Goal: Task Accomplishment & Management: Manage account settings

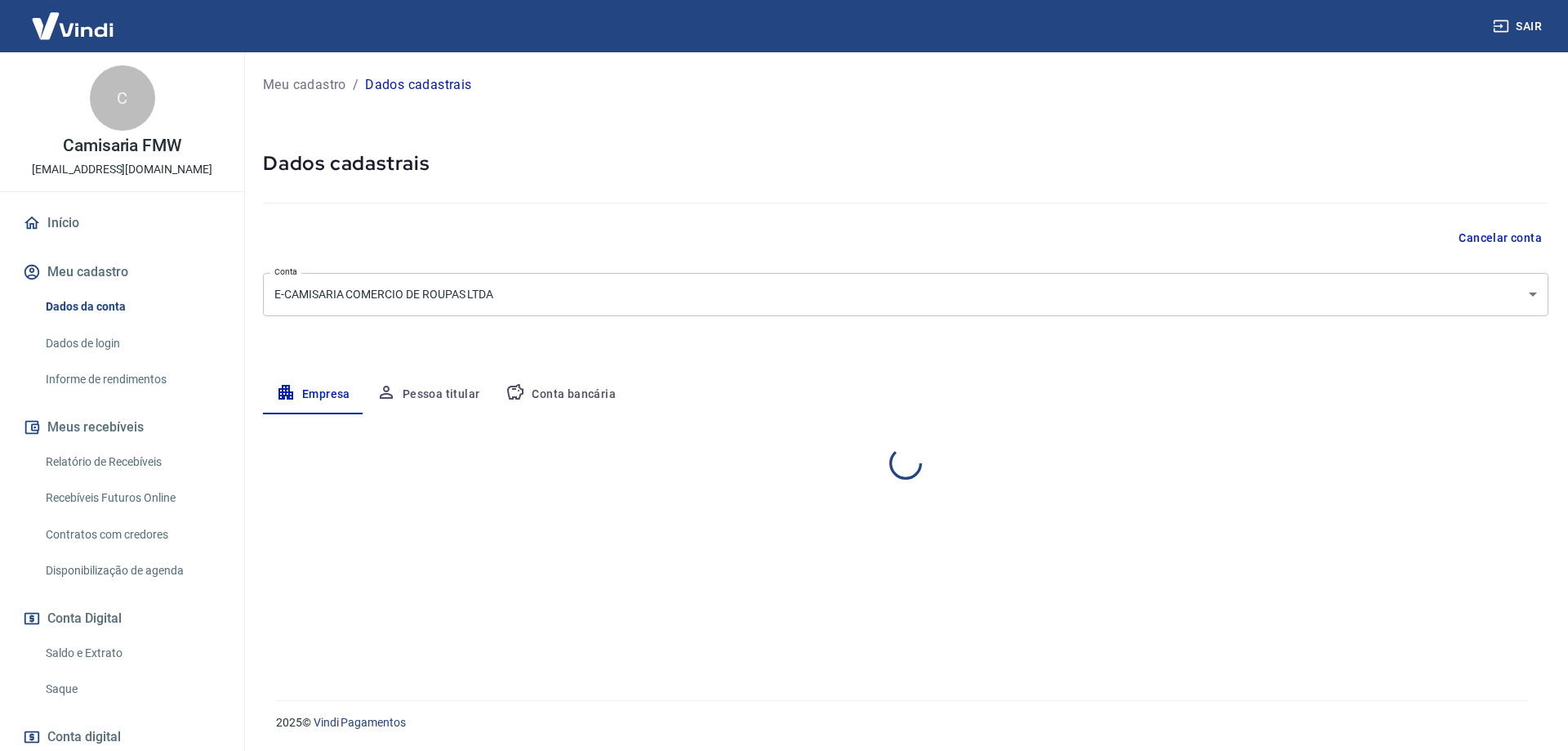
select select "SP"
select select "business"
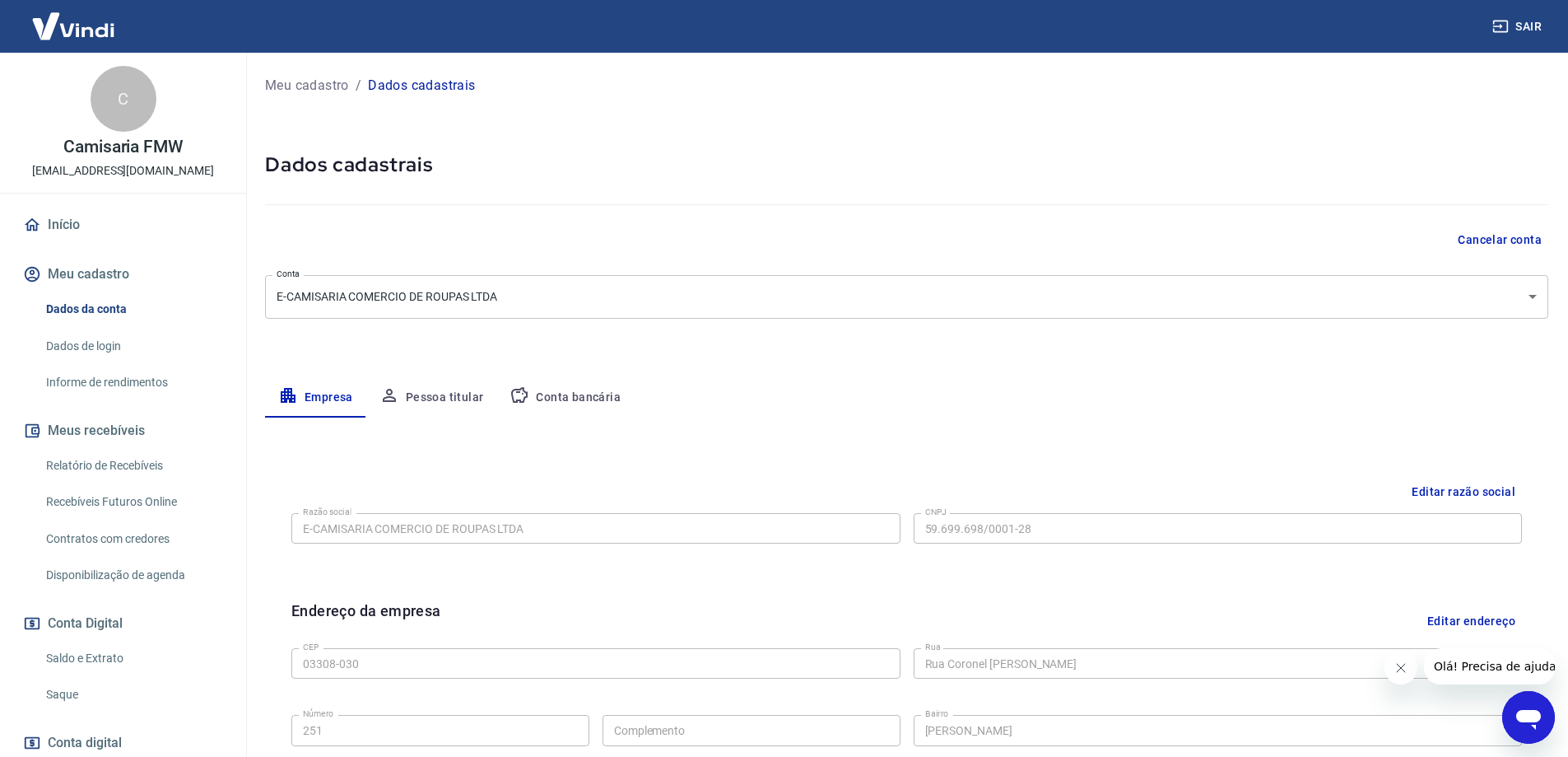
click at [89, 659] on link "Saldo e Extrato" at bounding box center [133, 658] width 187 height 34
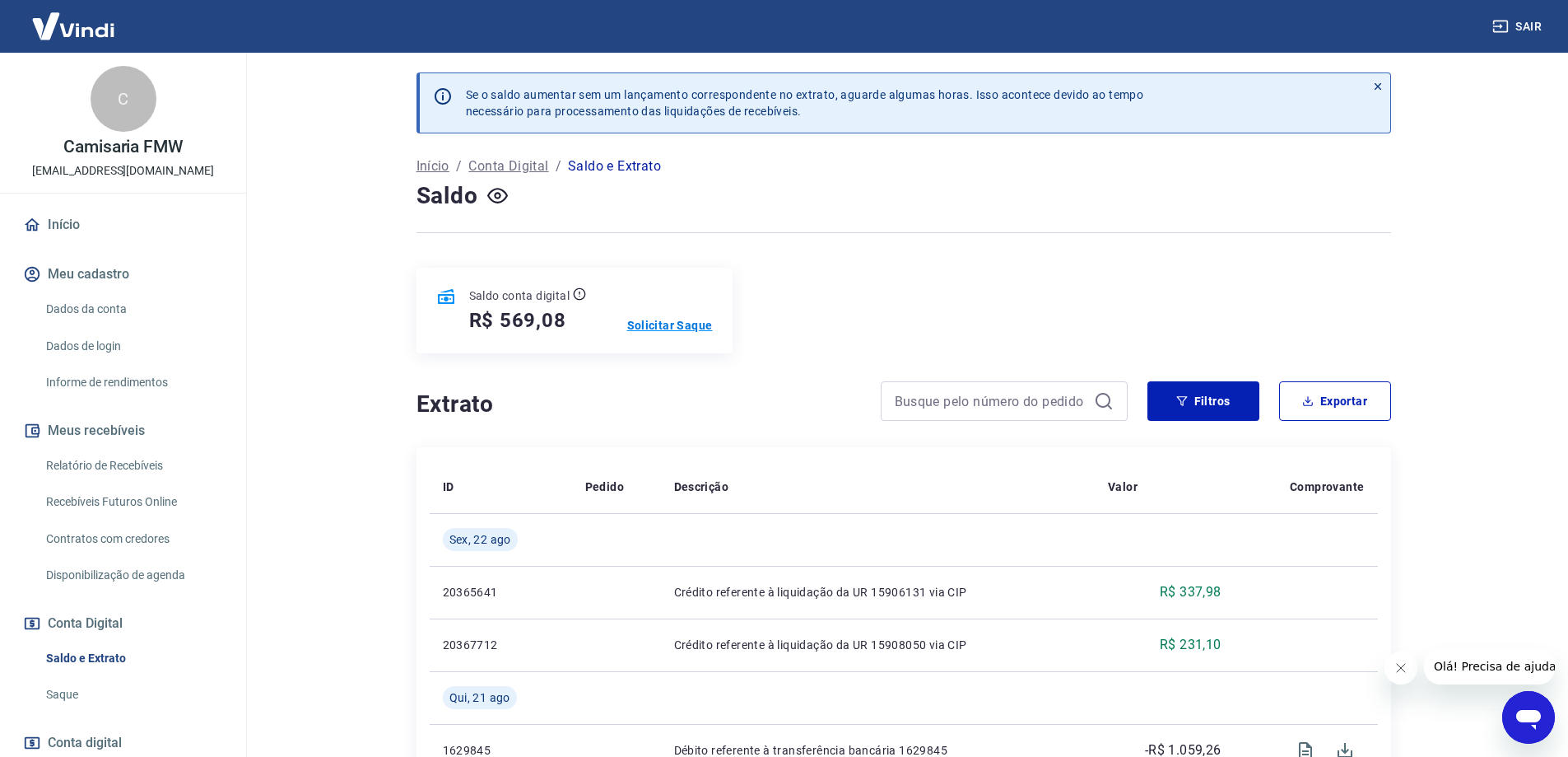
click at [639, 326] on p "Solicitar Saque" at bounding box center [670, 325] width 85 height 17
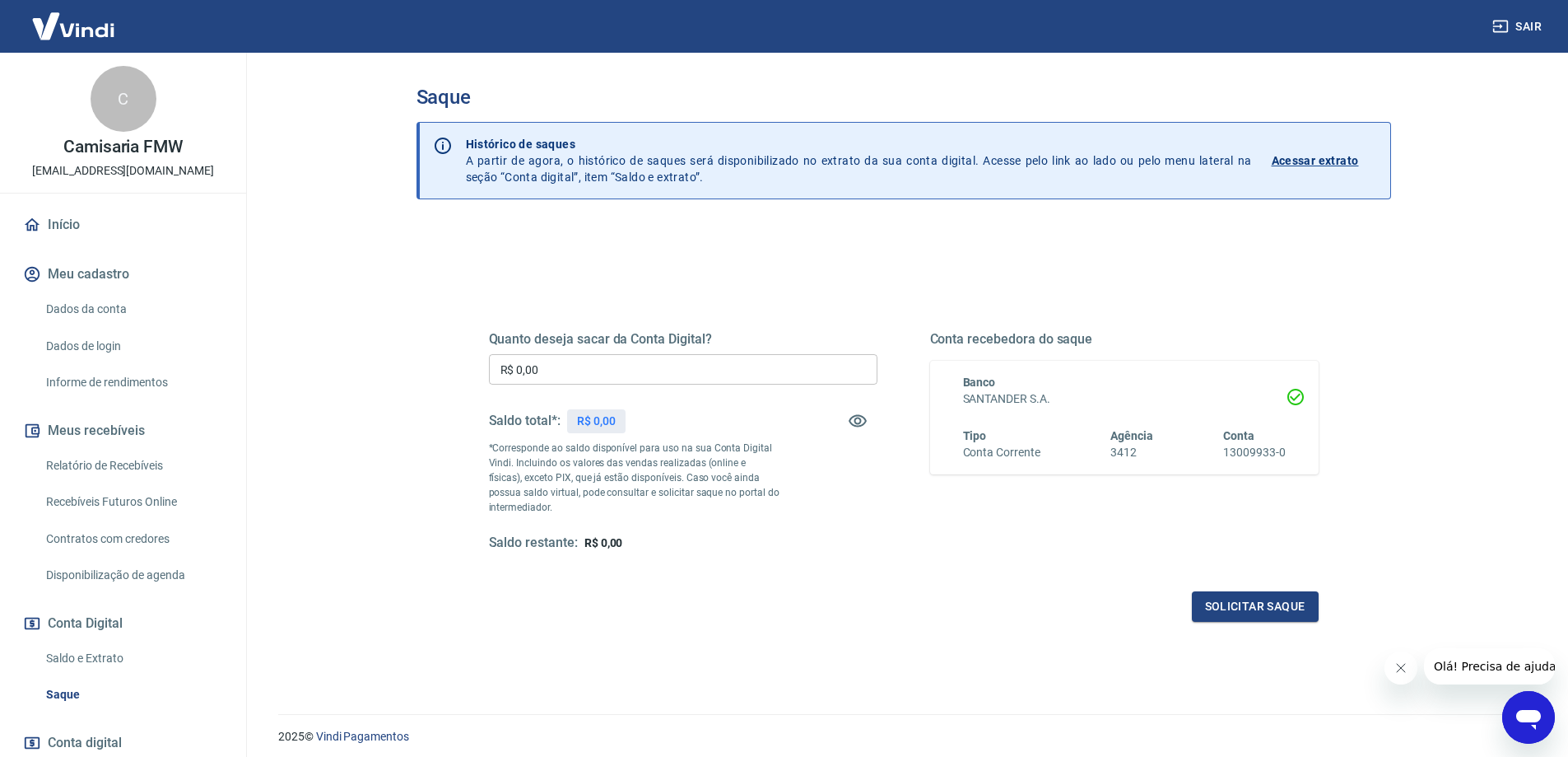
click at [613, 377] on input "R$ 0,00" at bounding box center [683, 369] width 388 height 31
type input "R$ 569,08"
click at [1256, 591] on button "Solicitar saque" at bounding box center [1255, 606] width 127 height 31
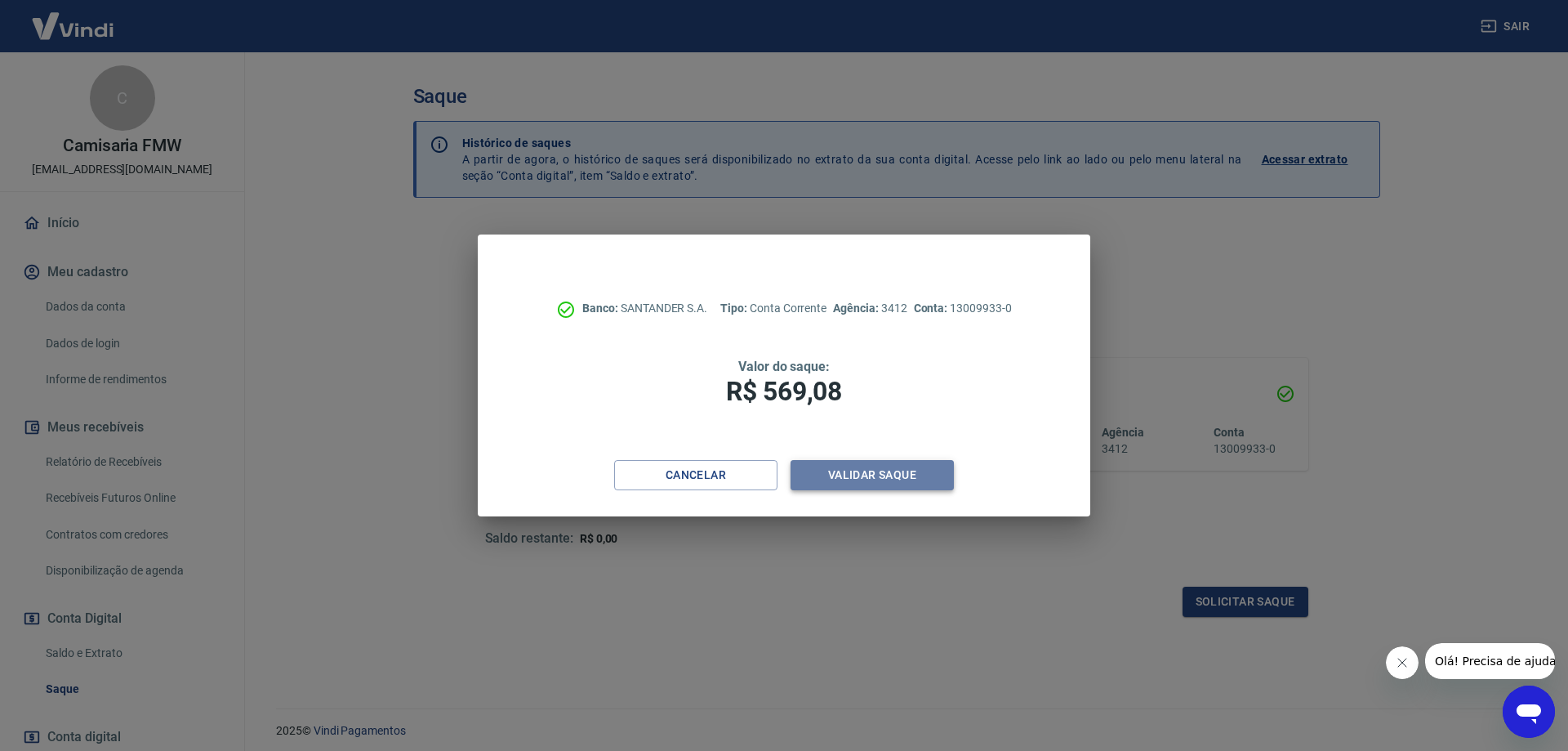
click at [866, 477] on button "Validar saque" at bounding box center [871, 475] width 163 height 30
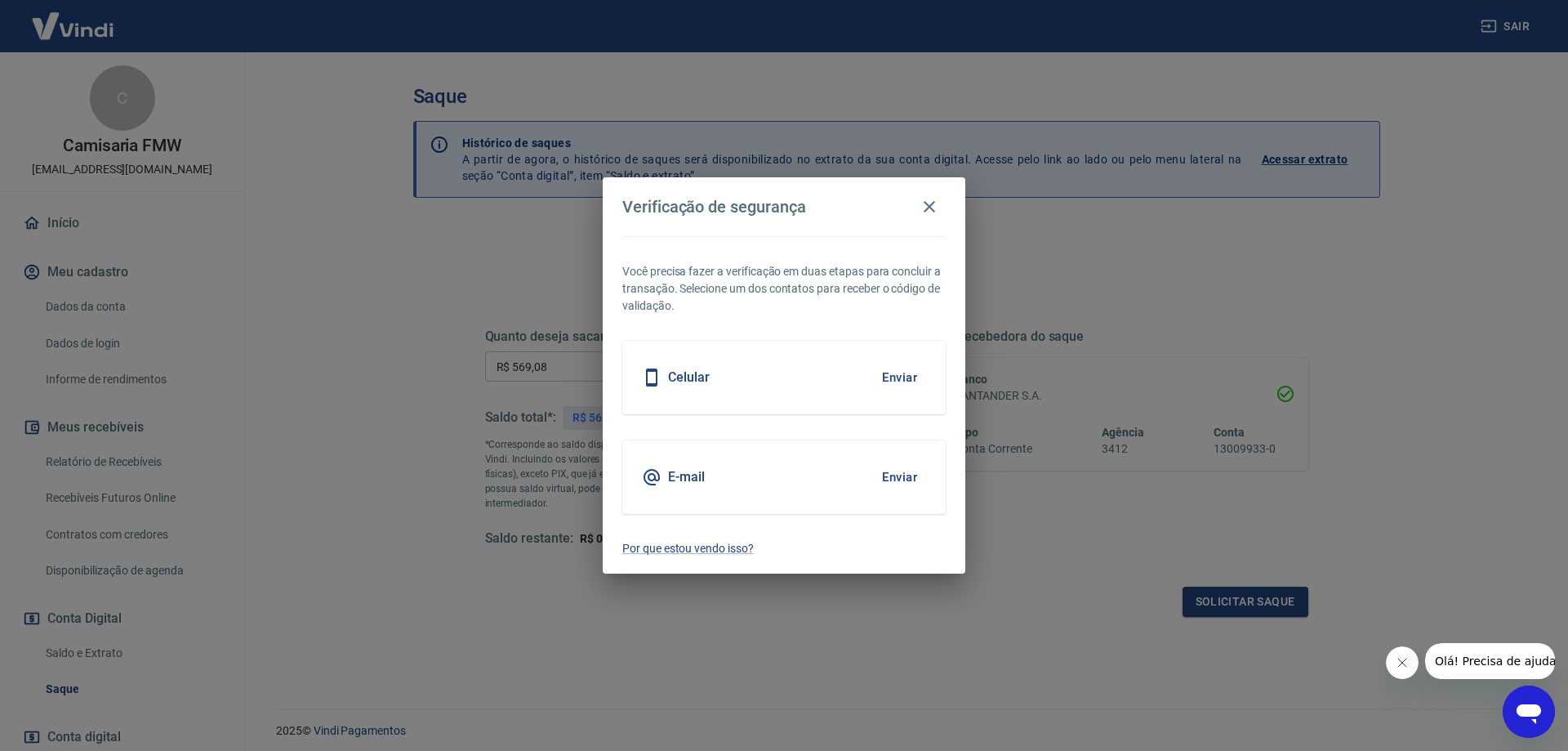
click at [899, 486] on button "Enviar" at bounding box center [899, 477] width 53 height 35
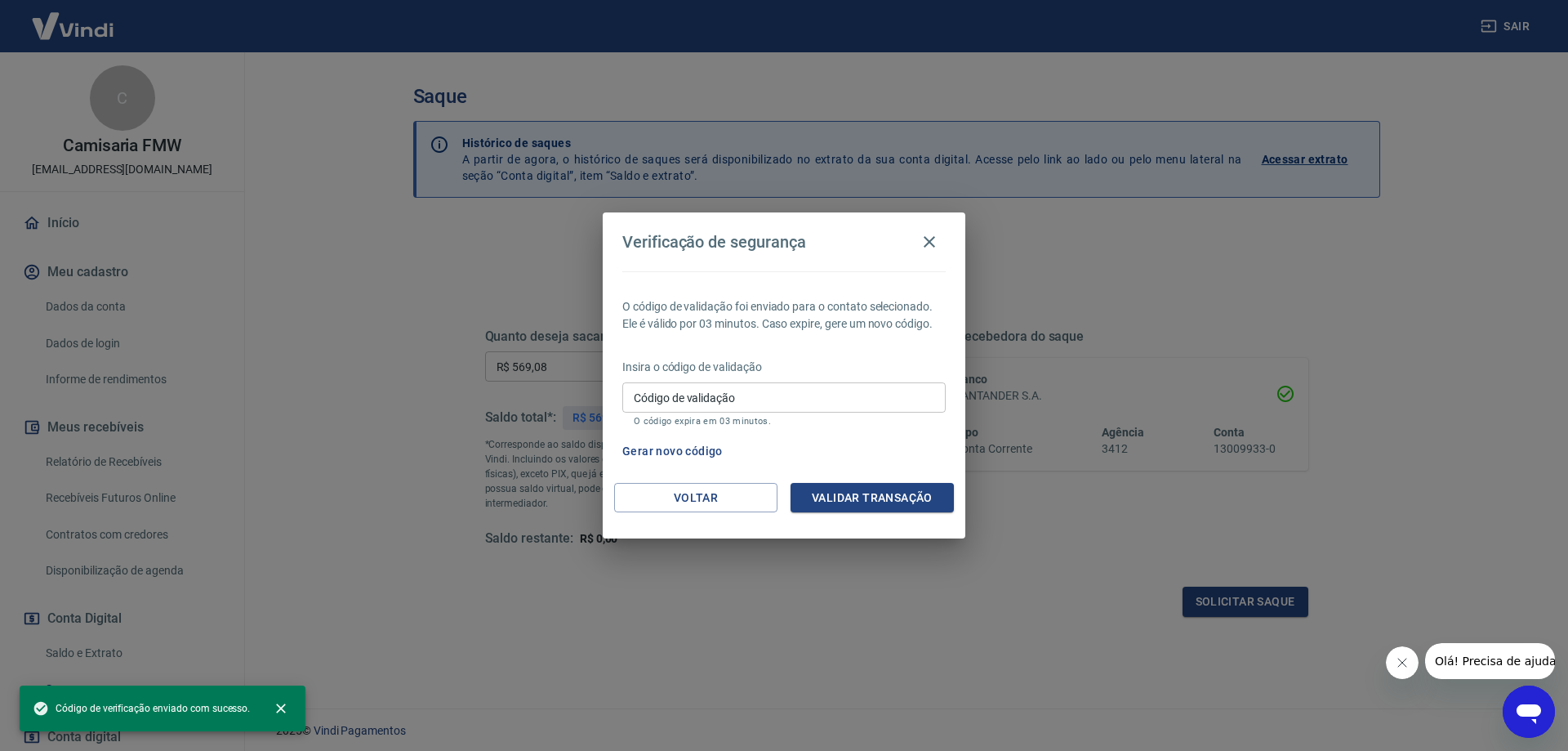
click at [747, 393] on input "Código de validação" at bounding box center [784, 397] width 324 height 30
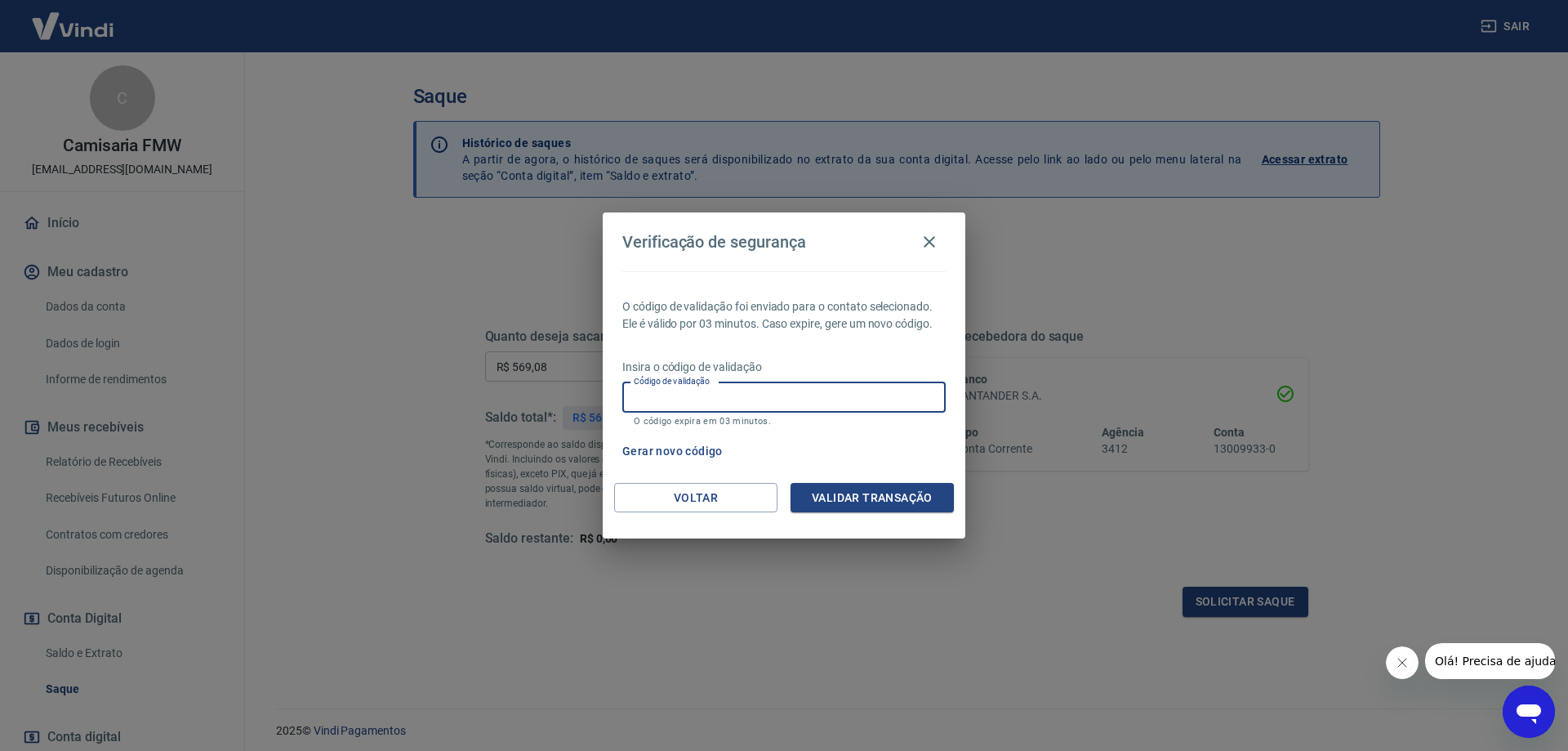
paste input "546549"
type input "546549"
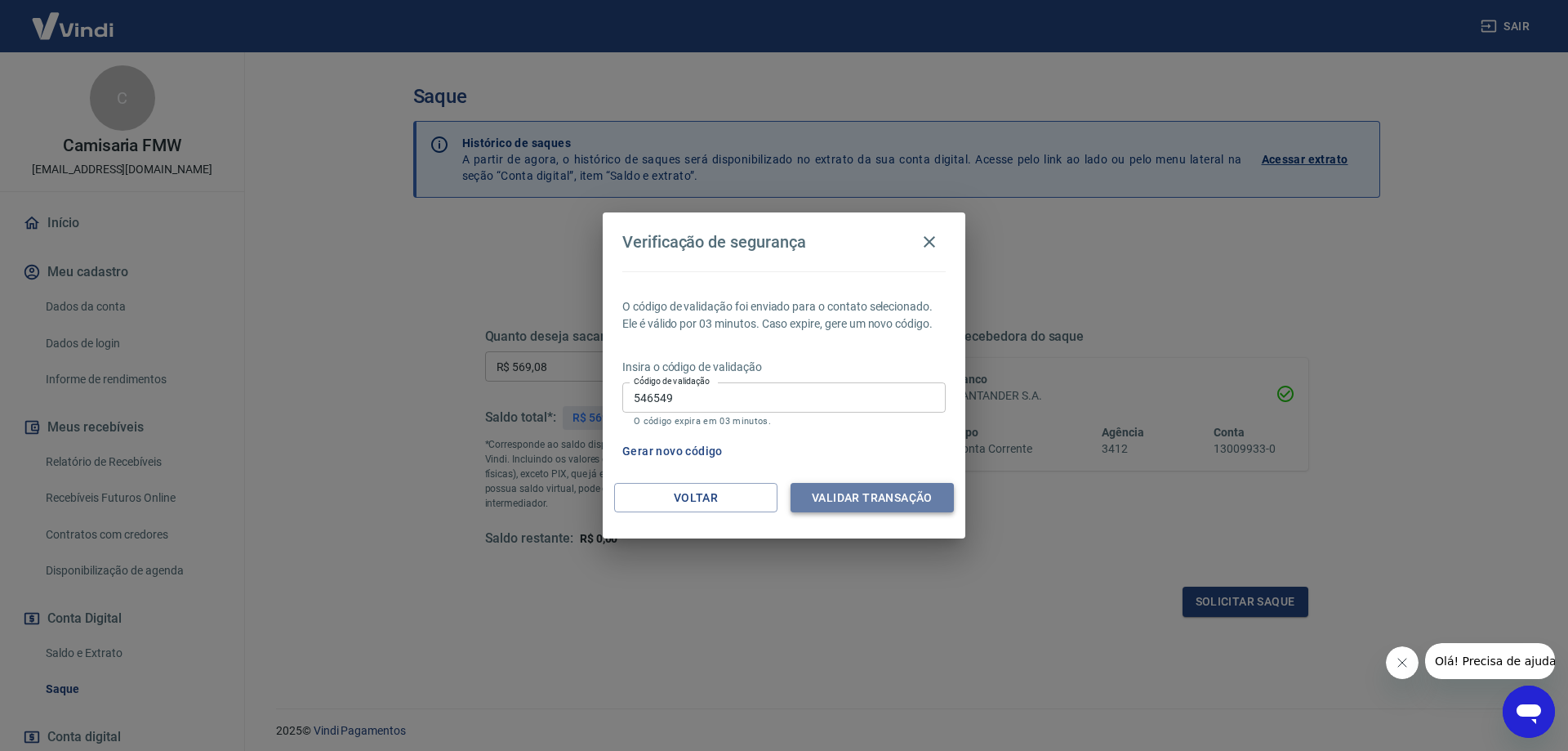
click at [910, 495] on button "Validar transação" at bounding box center [871, 498] width 163 height 30
